Goal: Information Seeking & Learning: Learn about a topic

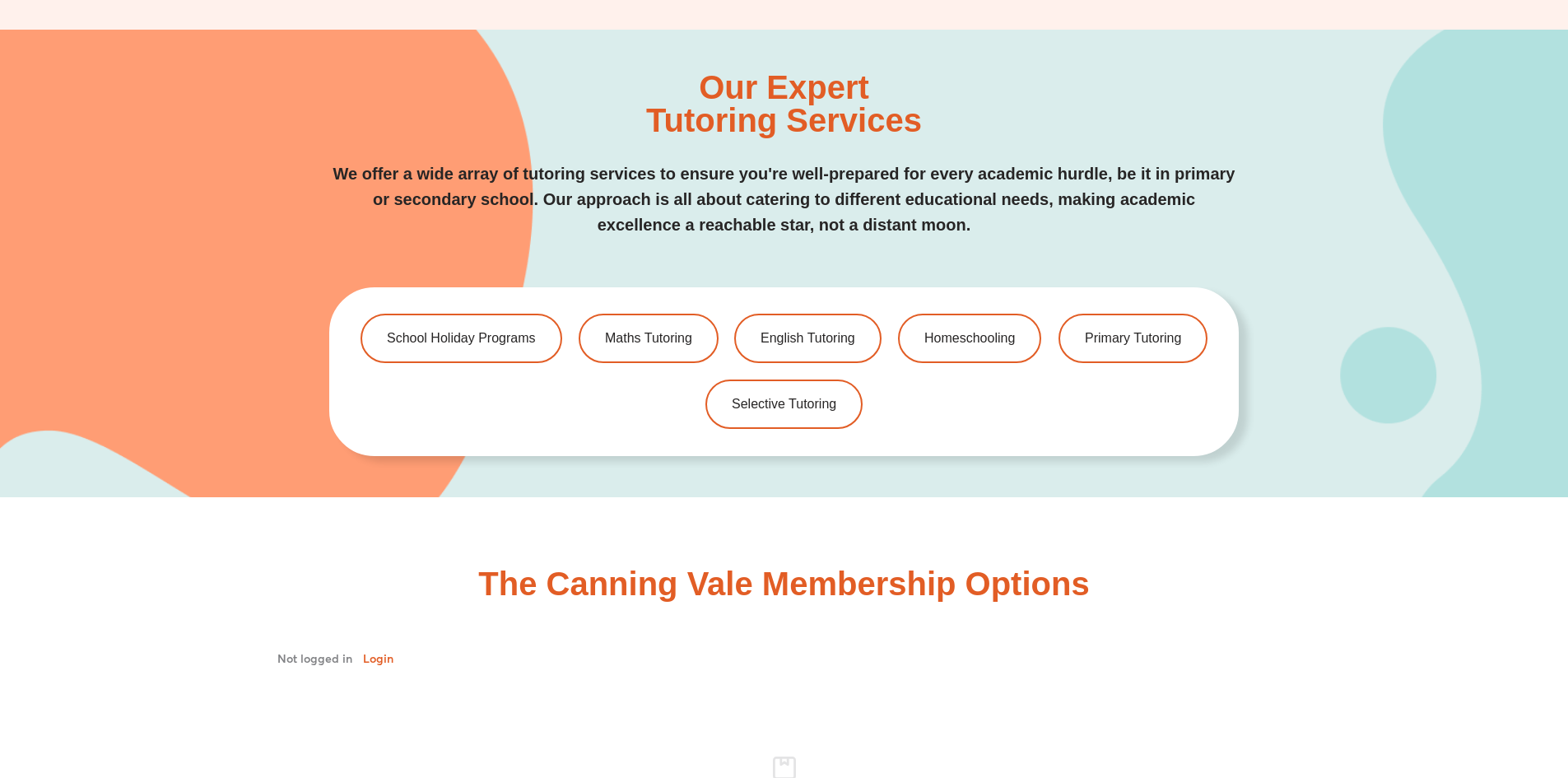
scroll to position [3621, 0]
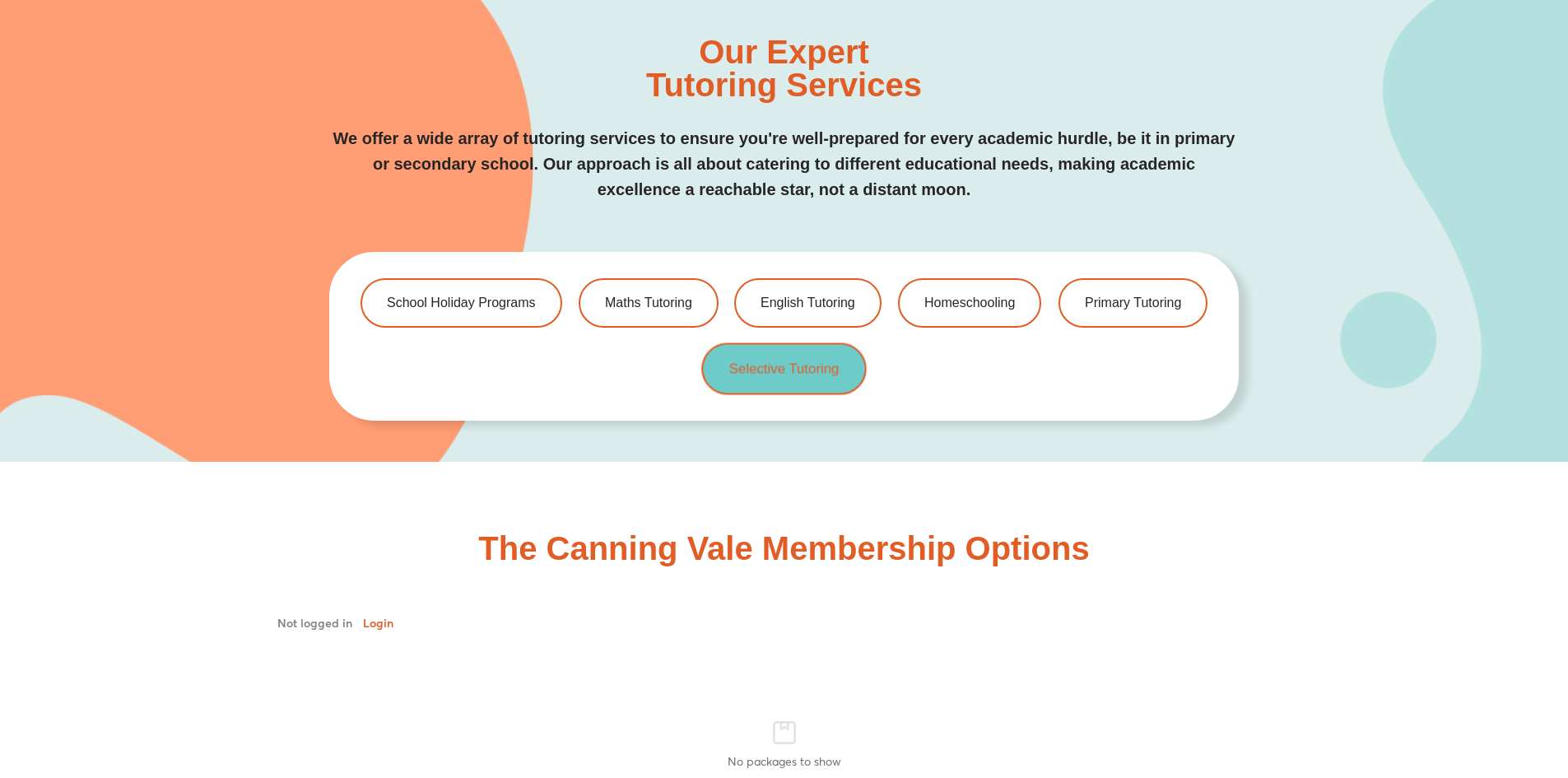
click at [770, 382] on link "Selective Tutoring" at bounding box center [784, 369] width 165 height 52
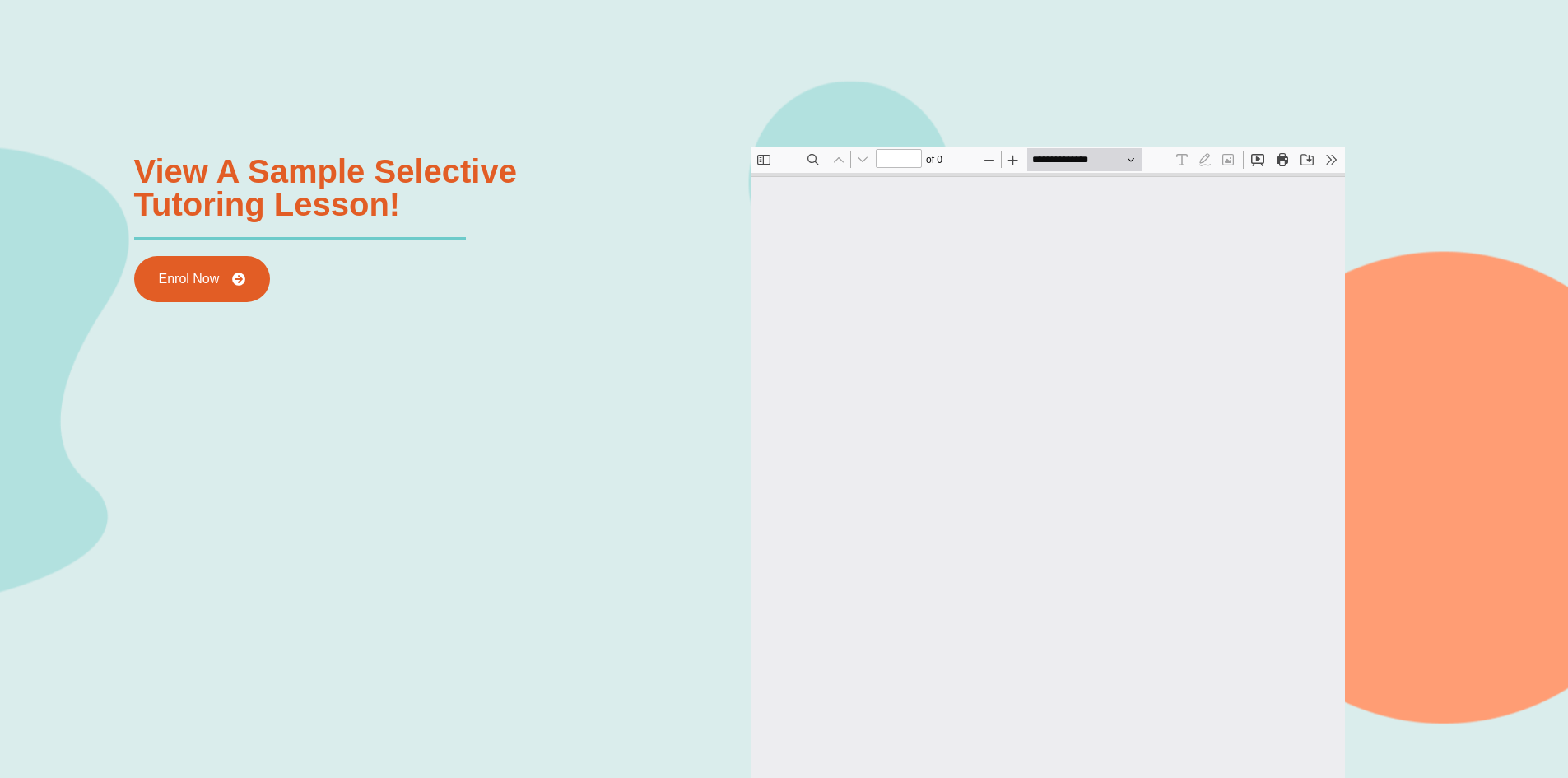
scroll to position [2136, 0]
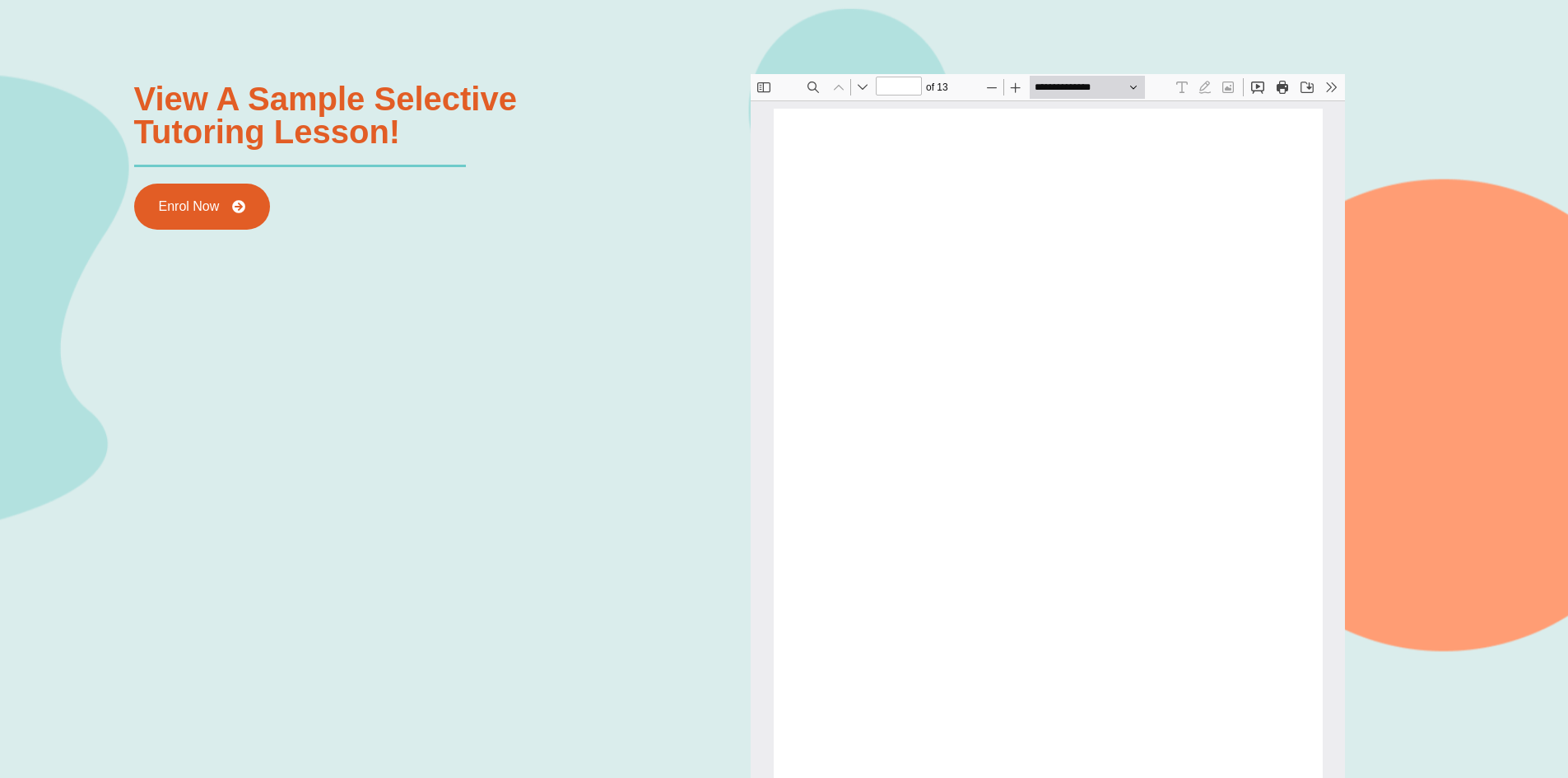
type input "*"
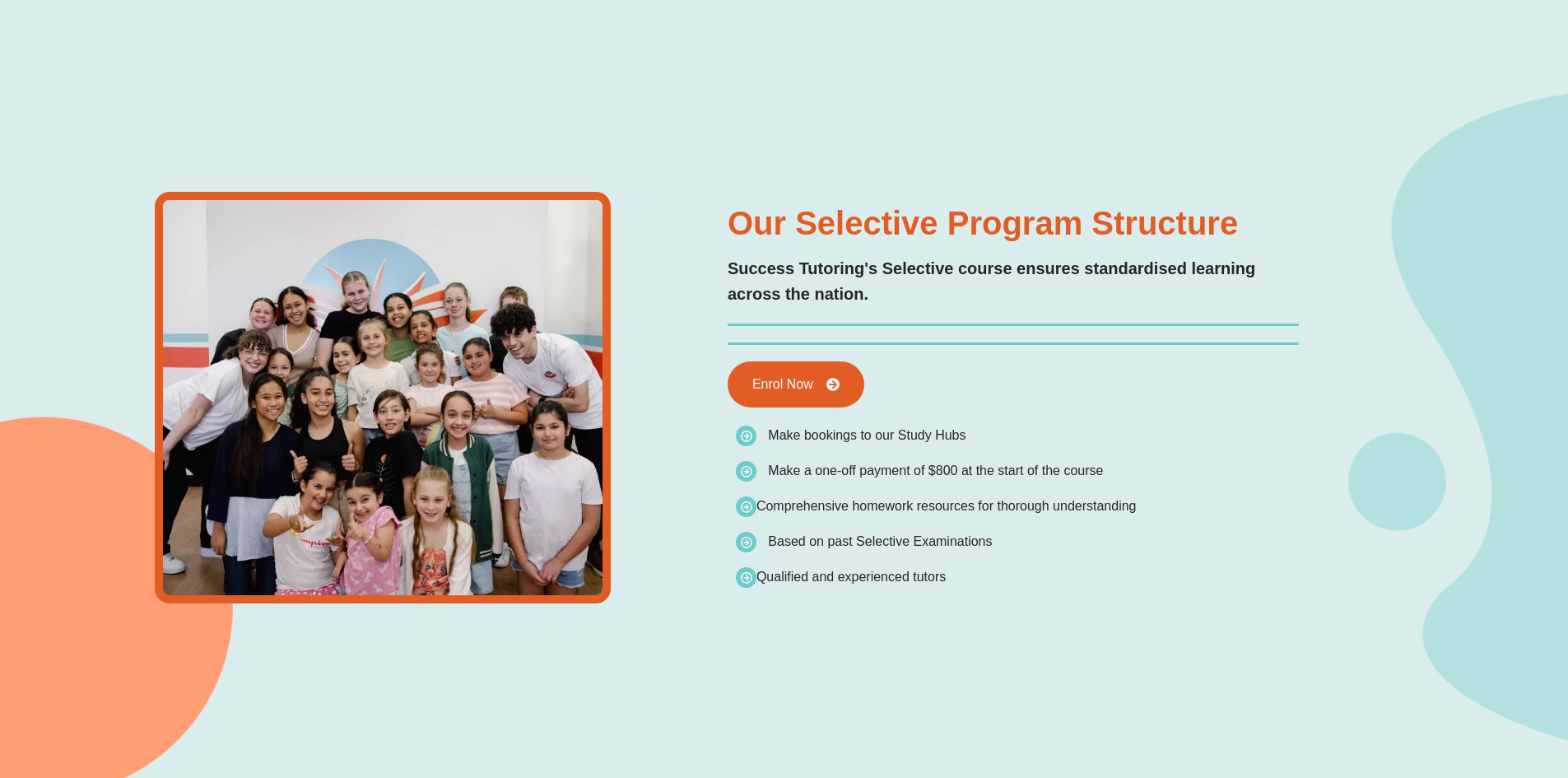
scroll to position [0, 0]
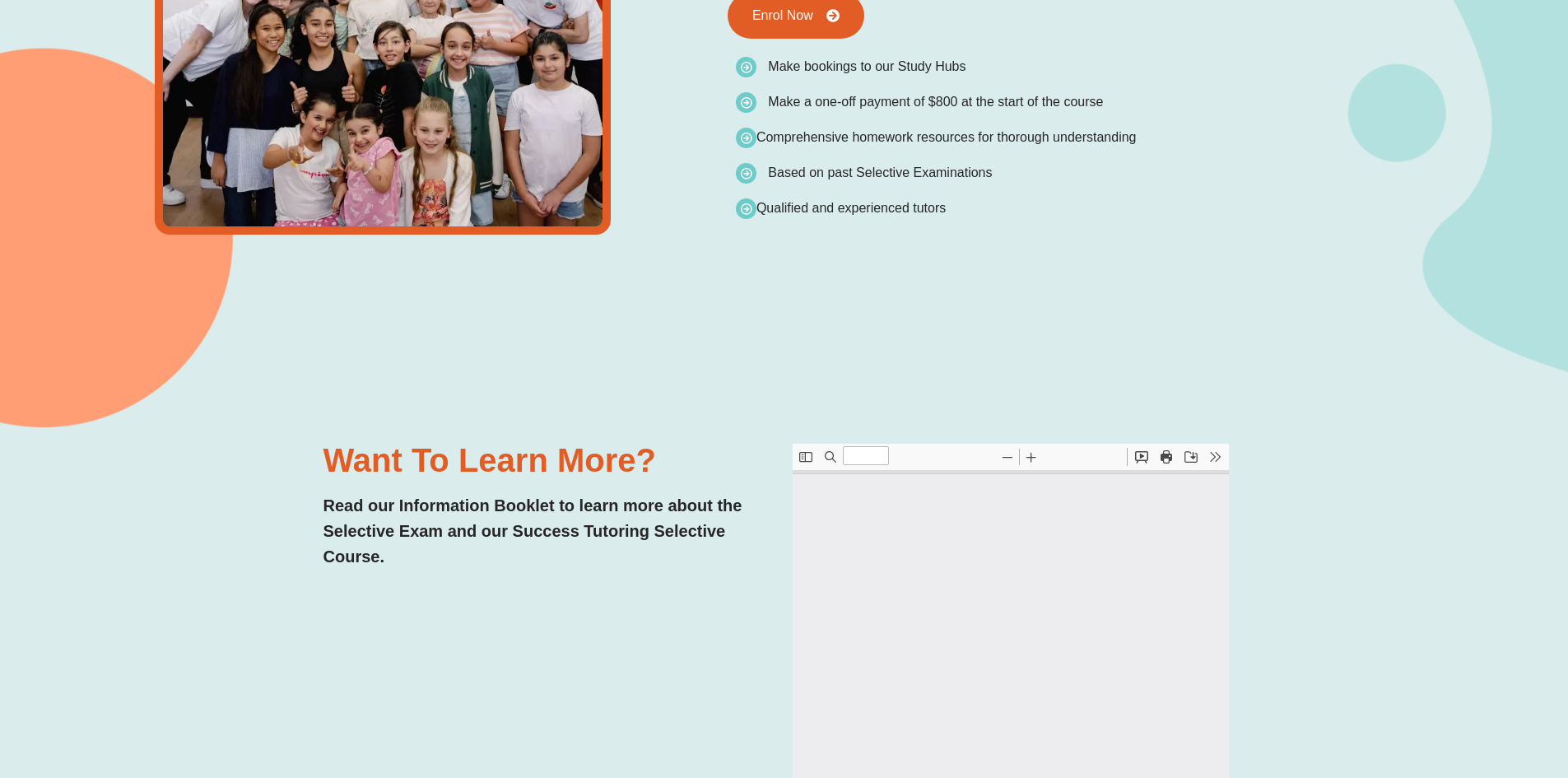
type input "*"
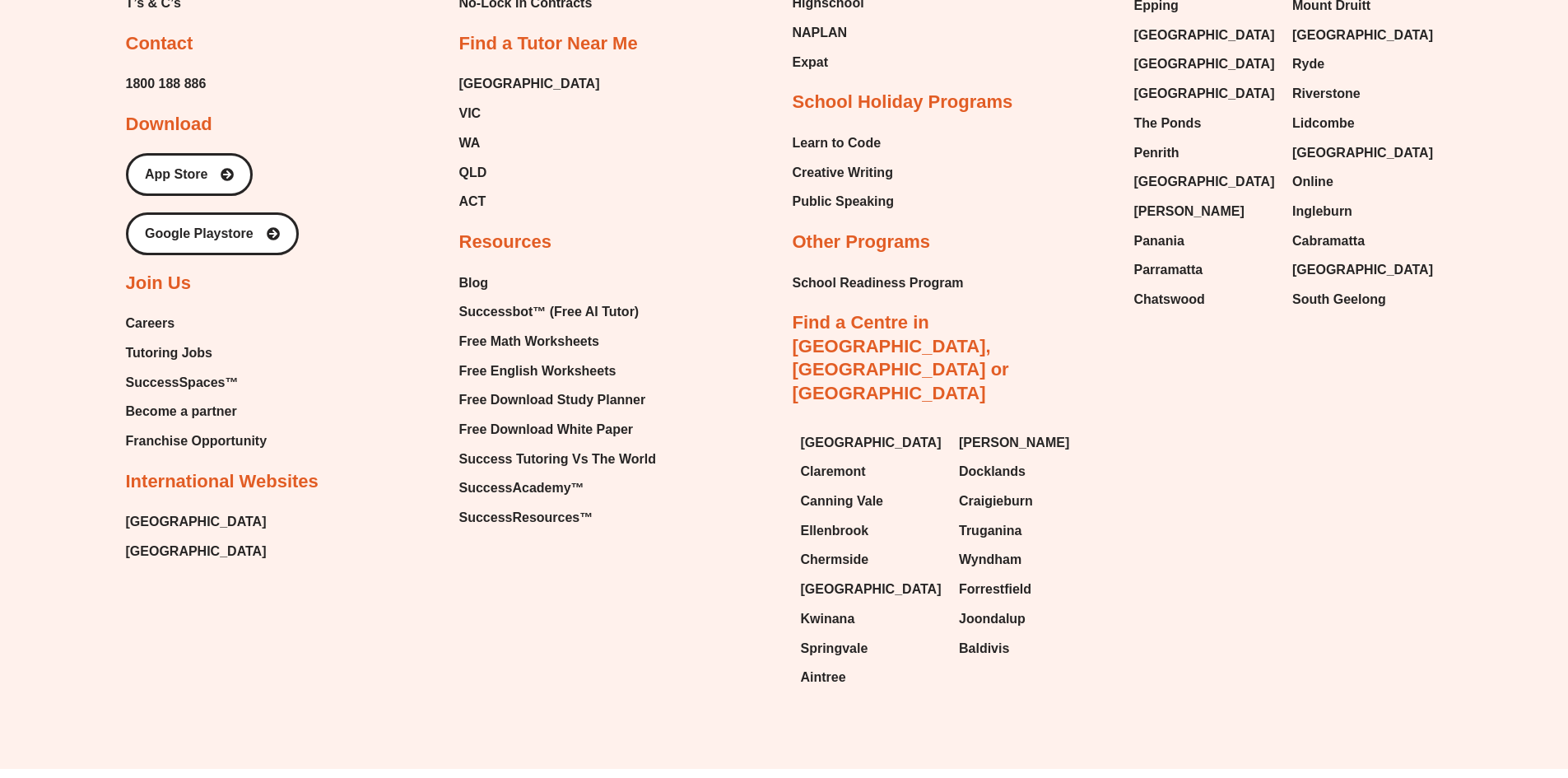
scroll to position [6980, 0]
